Goal: Find specific page/section: Find specific page/section

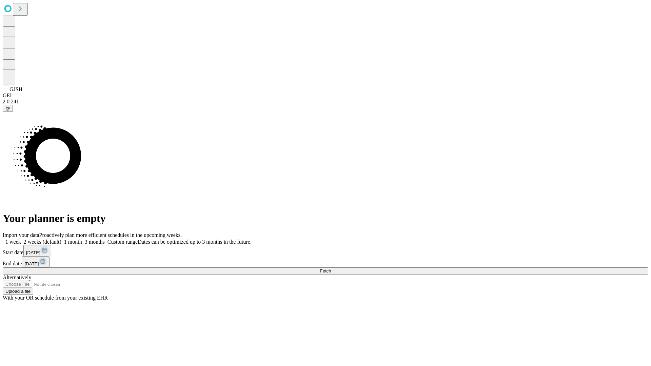
click at [331, 268] on span "Fetch" at bounding box center [325, 270] width 11 height 5
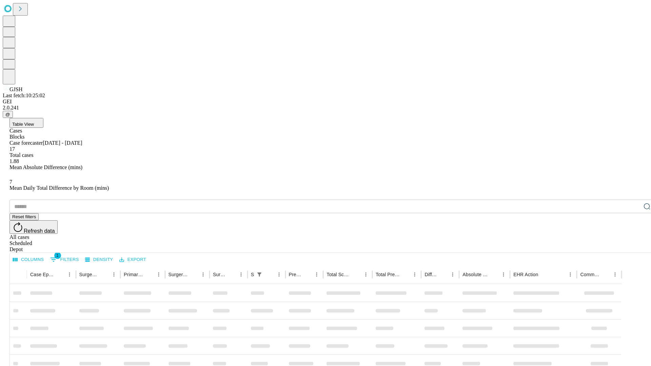
click at [34, 122] on span "Table View" at bounding box center [23, 124] width 22 height 5
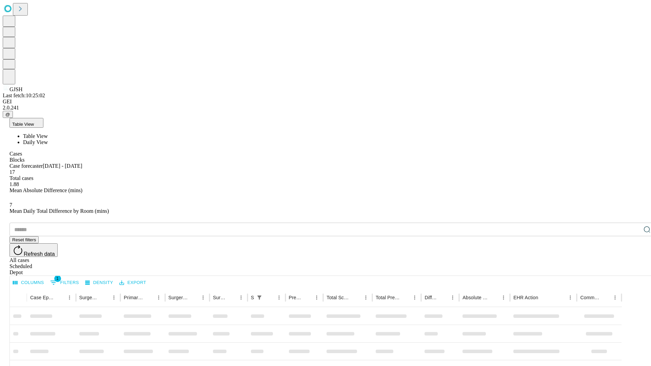
click at [48, 139] on span "Daily View" at bounding box center [35, 142] width 25 height 6
